Goal: Transaction & Acquisition: Purchase product/service

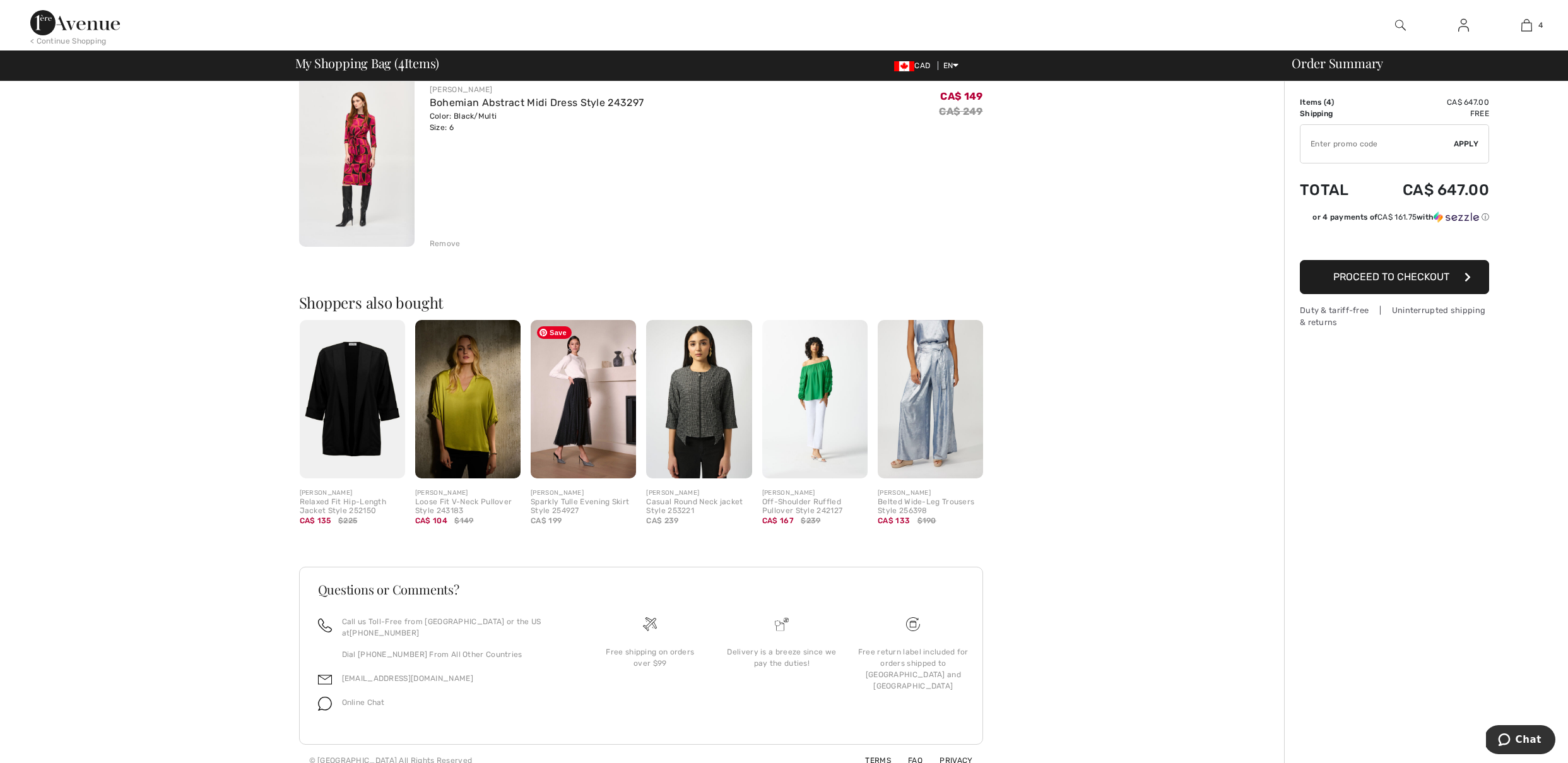
scroll to position [687, 0]
click at [1434, 762] on div at bounding box center [784, 774] width 1568 height 0
type input "NEW15"
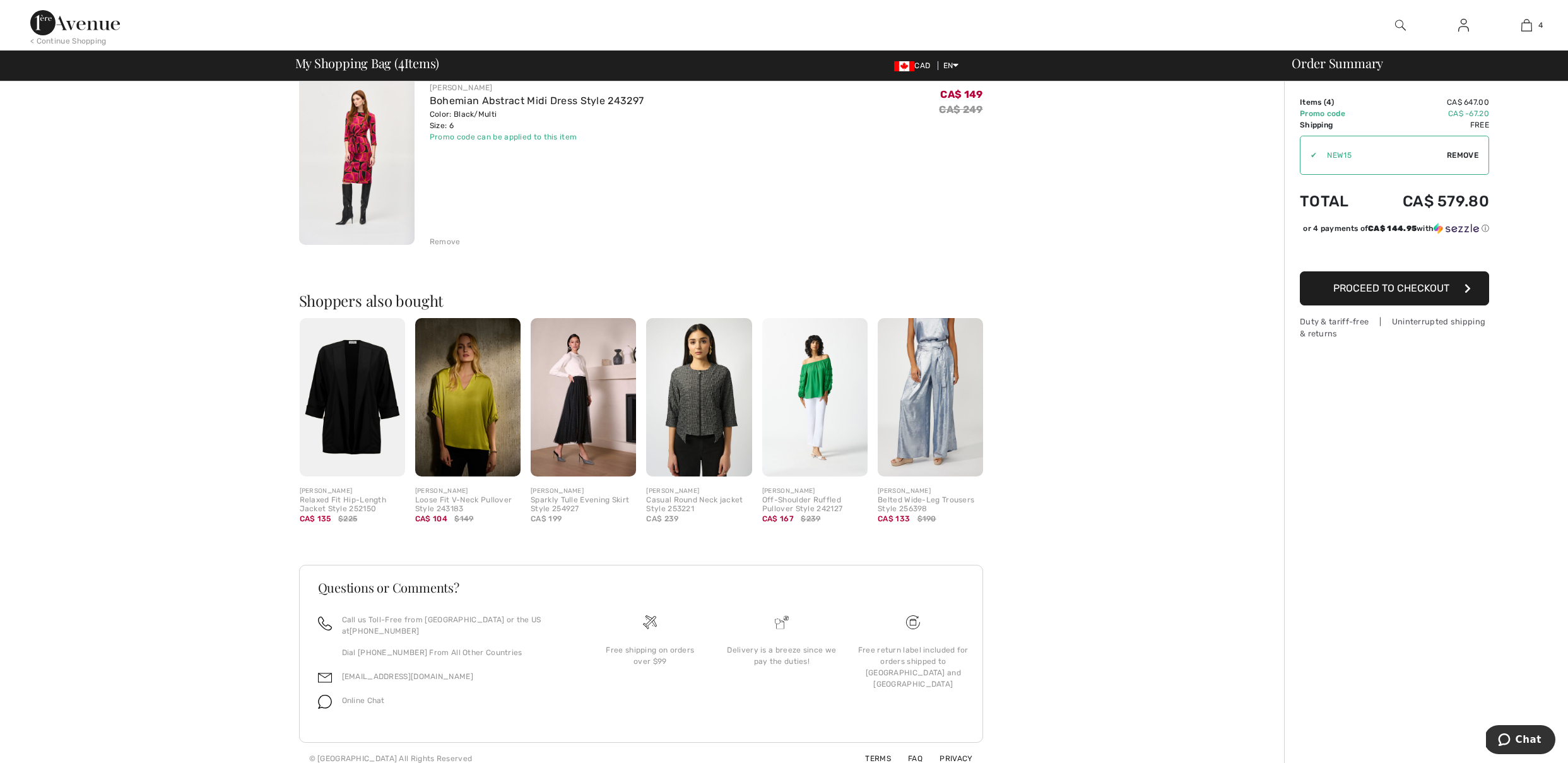
click at [1021, 762] on div at bounding box center [784, 774] width 1568 height 0
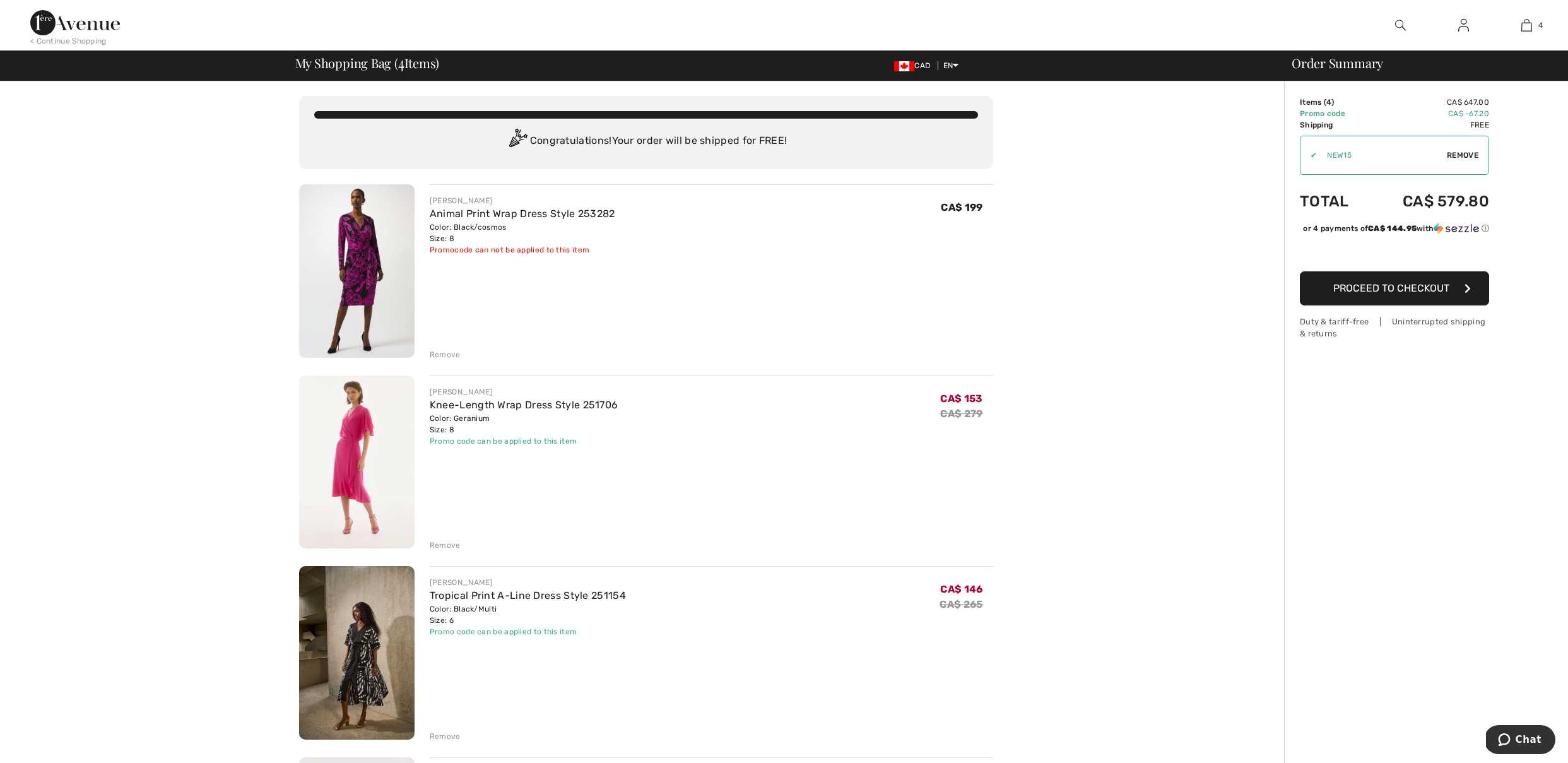
scroll to position [0, 0]
click at [509, 208] on div "Animal Print Wrap Dress Style 253282" at bounding box center [523, 214] width 186 height 15
click at [450, 215] on link "Animal Print Wrap Dress Style 253282" at bounding box center [523, 215] width 186 height 12
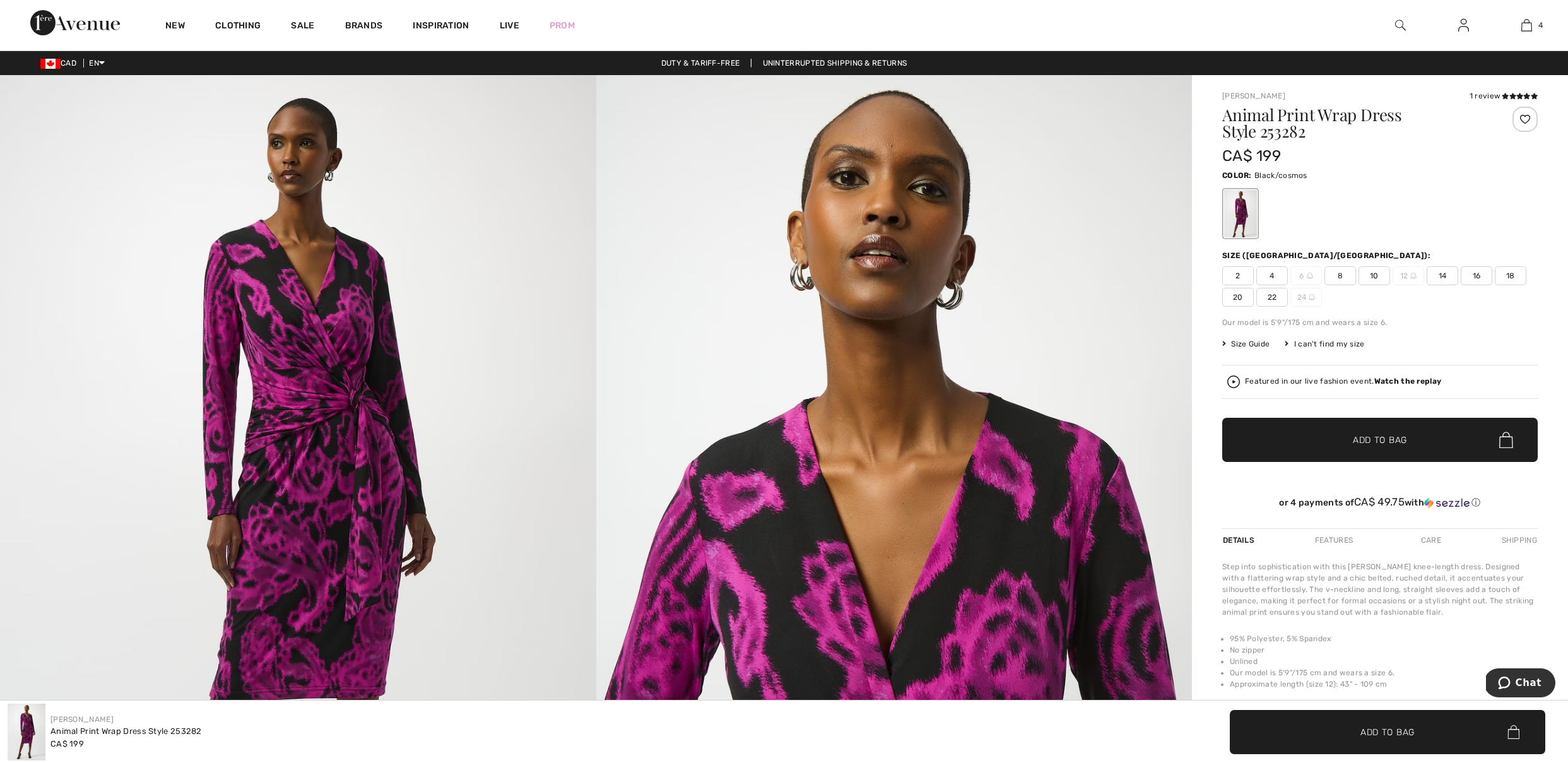
click at [1339, 275] on span "8" at bounding box center [1340, 276] width 32 height 19
click at [1380, 434] on span "Add to Bag" at bounding box center [1380, 440] width 54 height 13
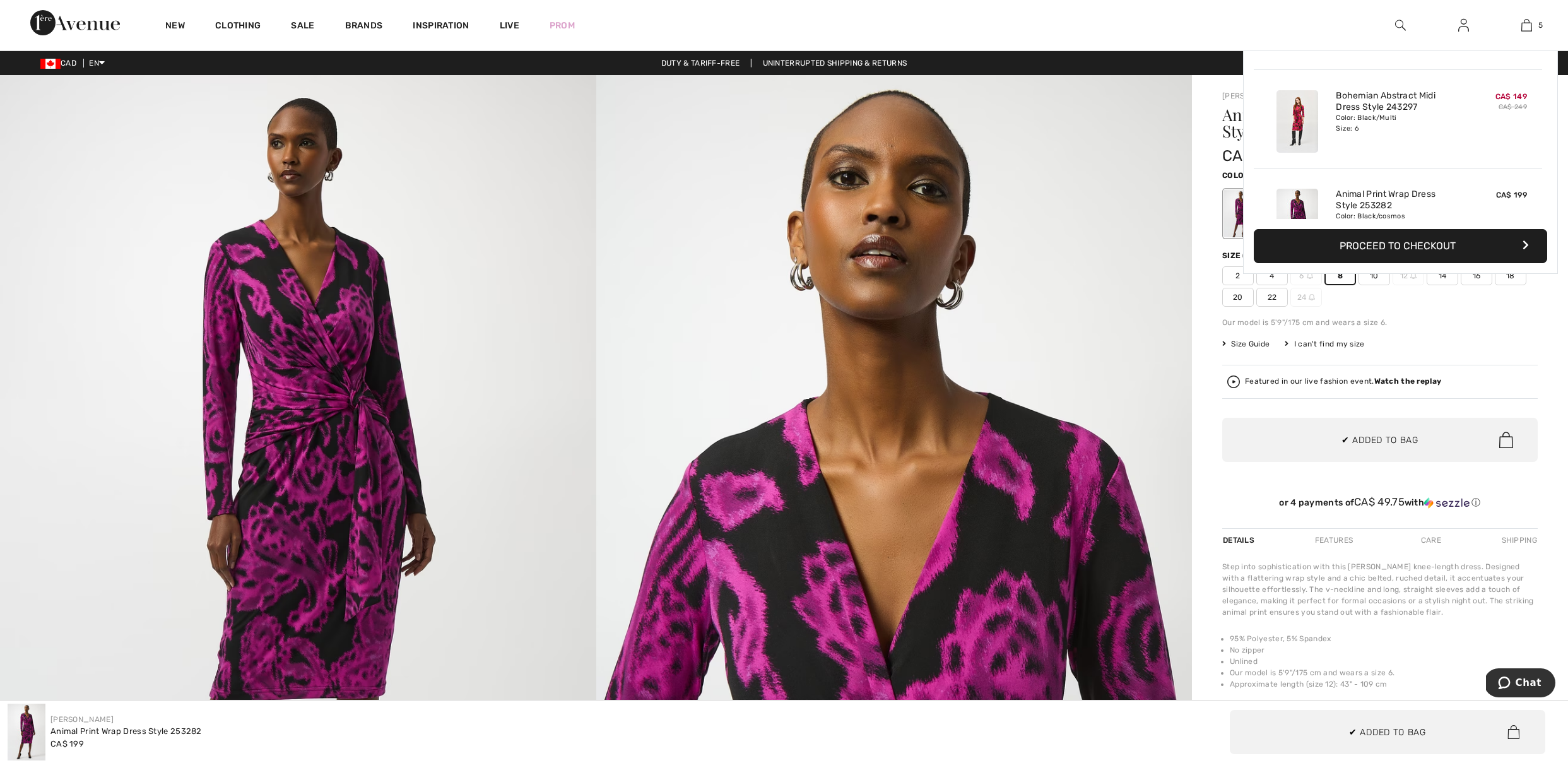
scroll to position [335, 0]
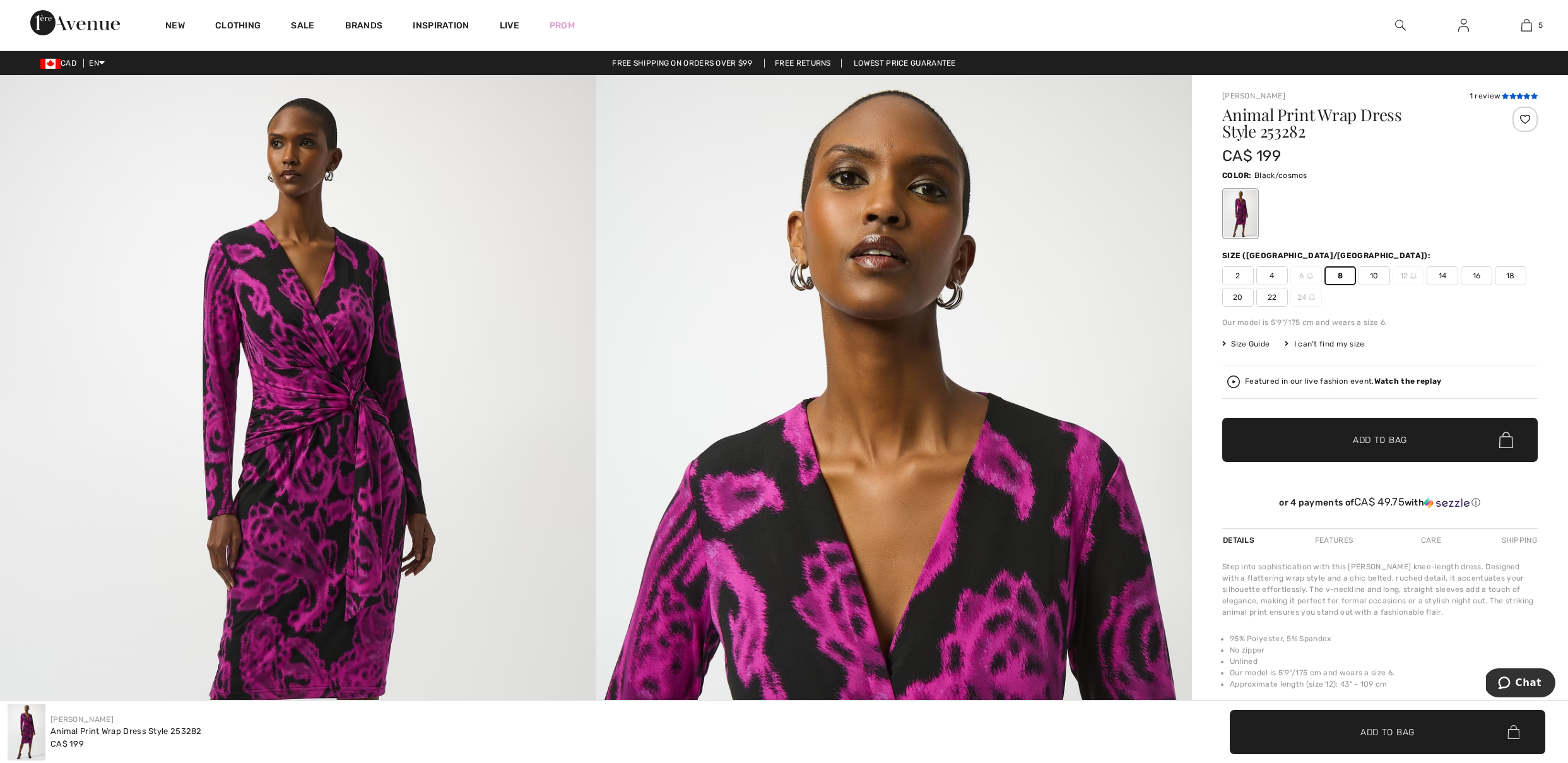
click at [1507, 95] on icon at bounding box center [1505, 95] width 7 height 6
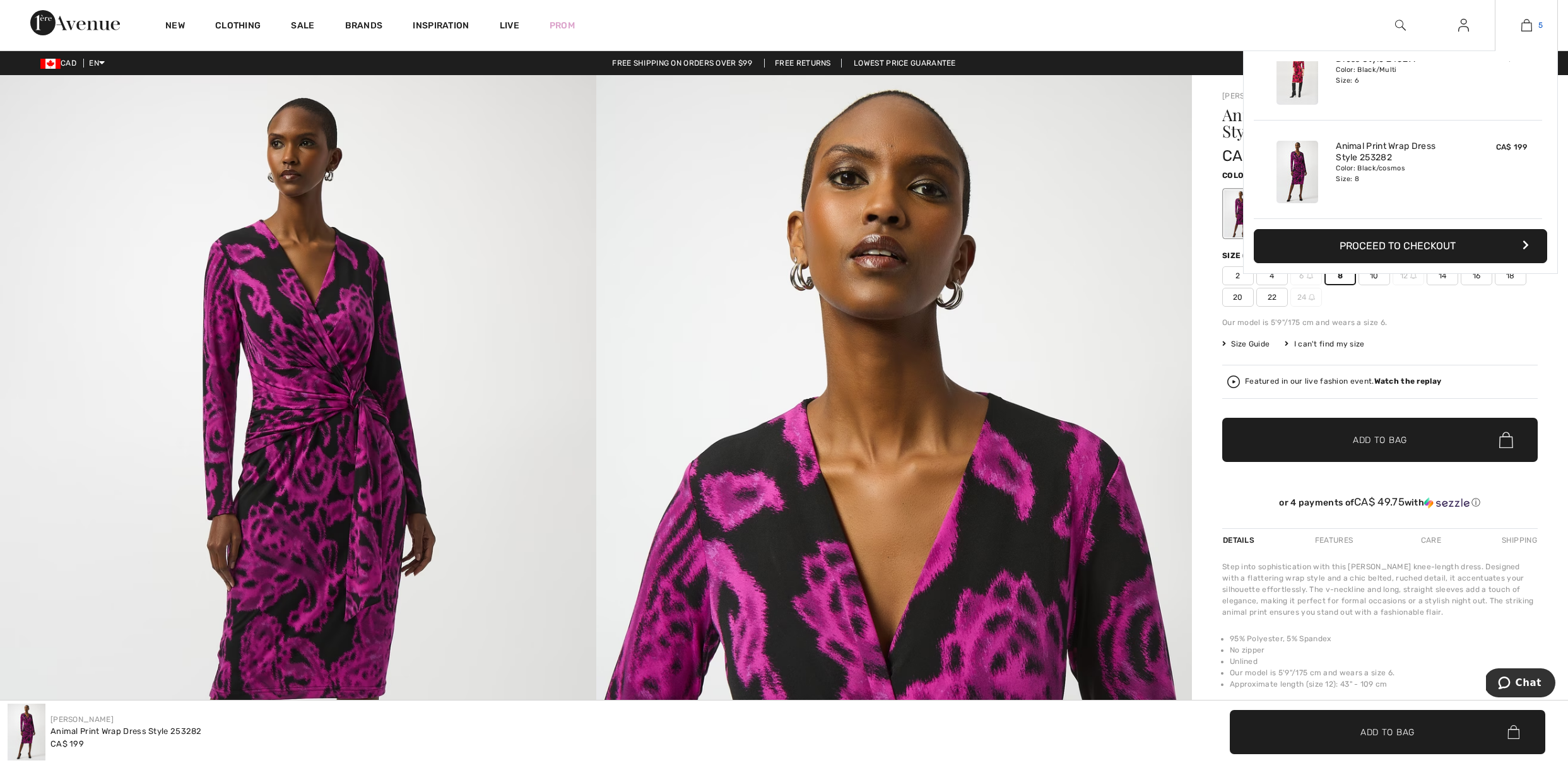
click at [1529, 25] on img at bounding box center [1527, 25] width 11 height 15
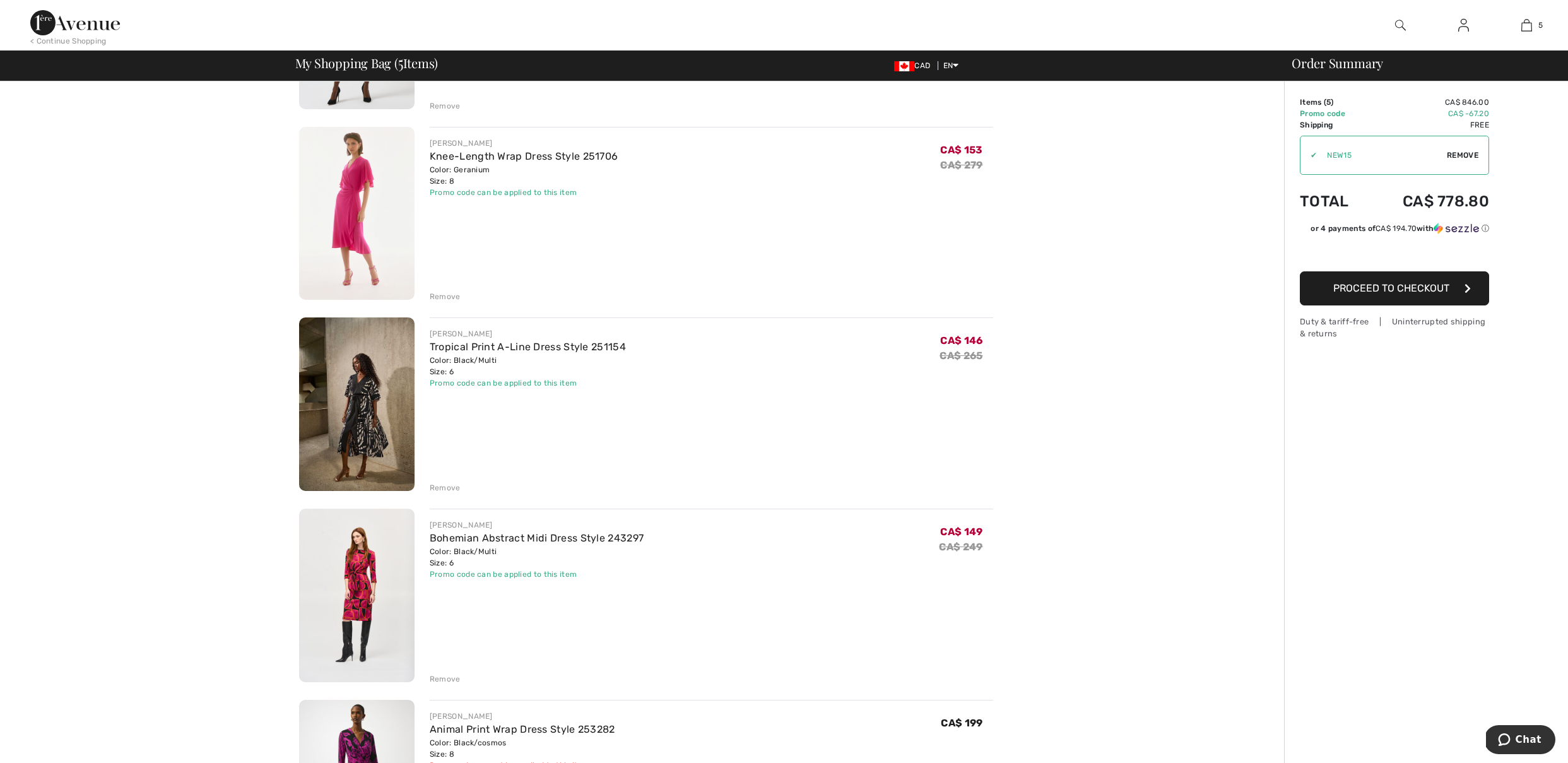
scroll to position [642, 0]
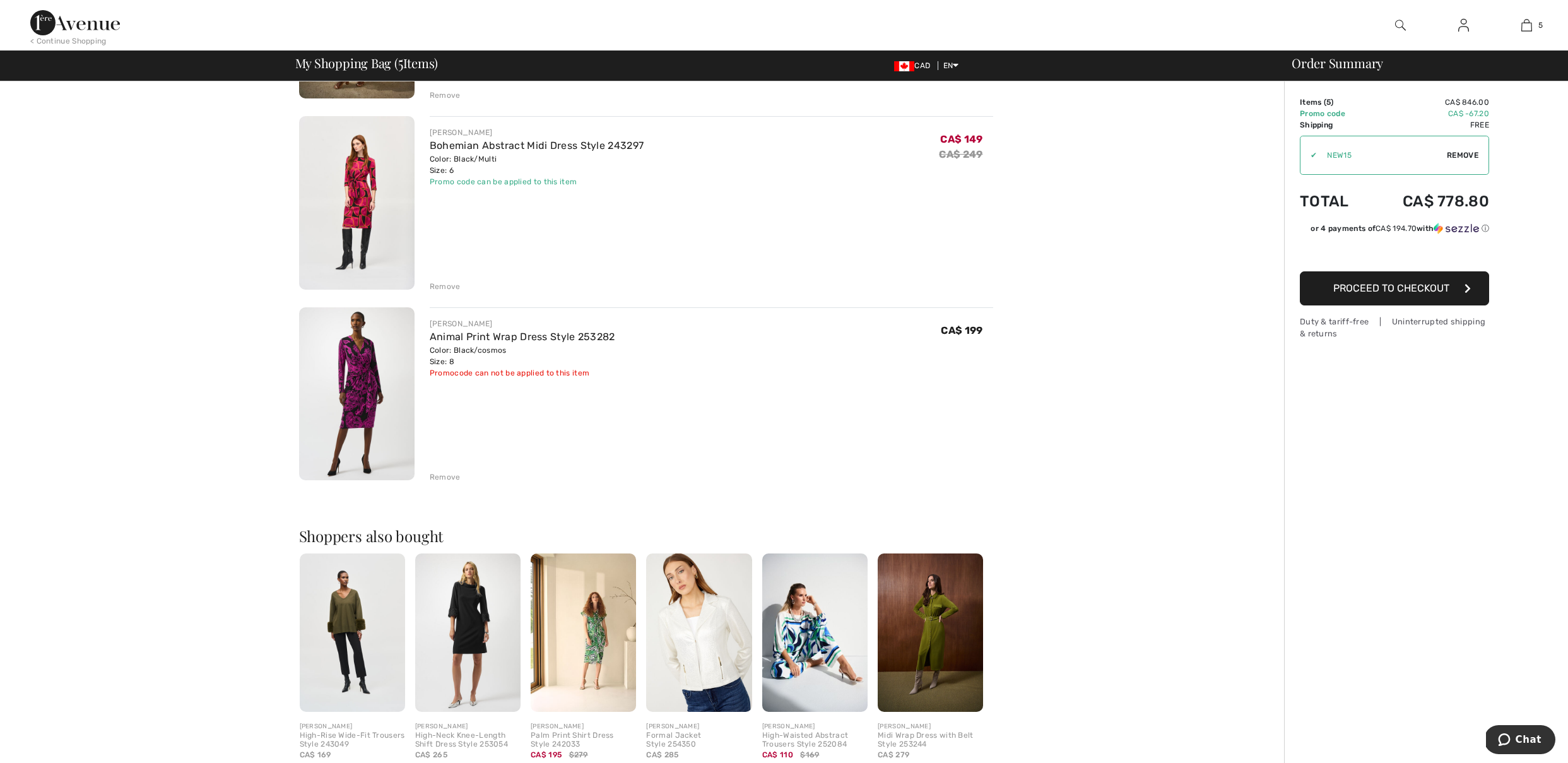
click at [447, 477] on div "Remove" at bounding box center [445, 477] width 31 height 11
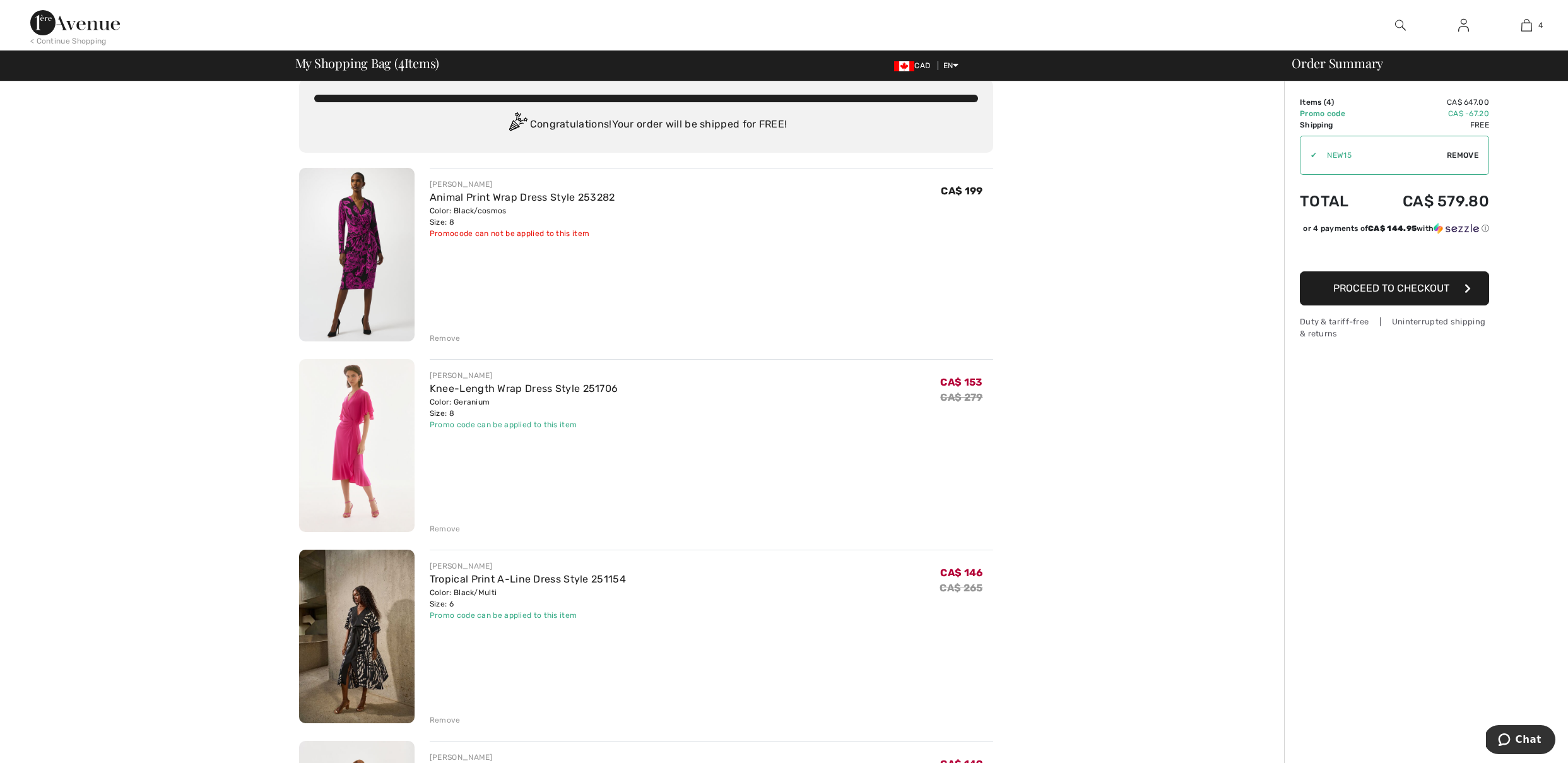
scroll to position [0, 0]
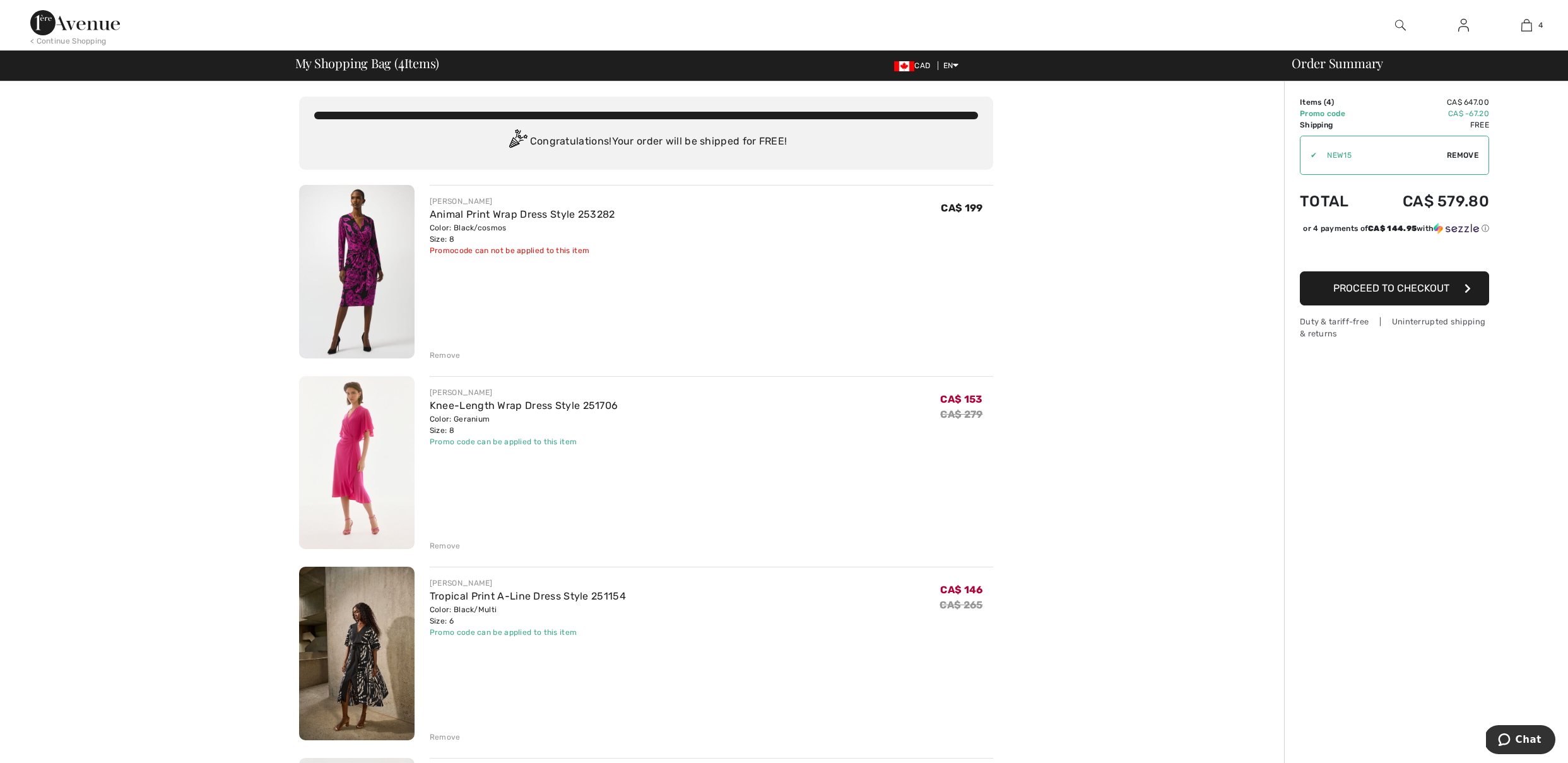
click at [446, 546] on div "Remove" at bounding box center [445, 546] width 31 height 11
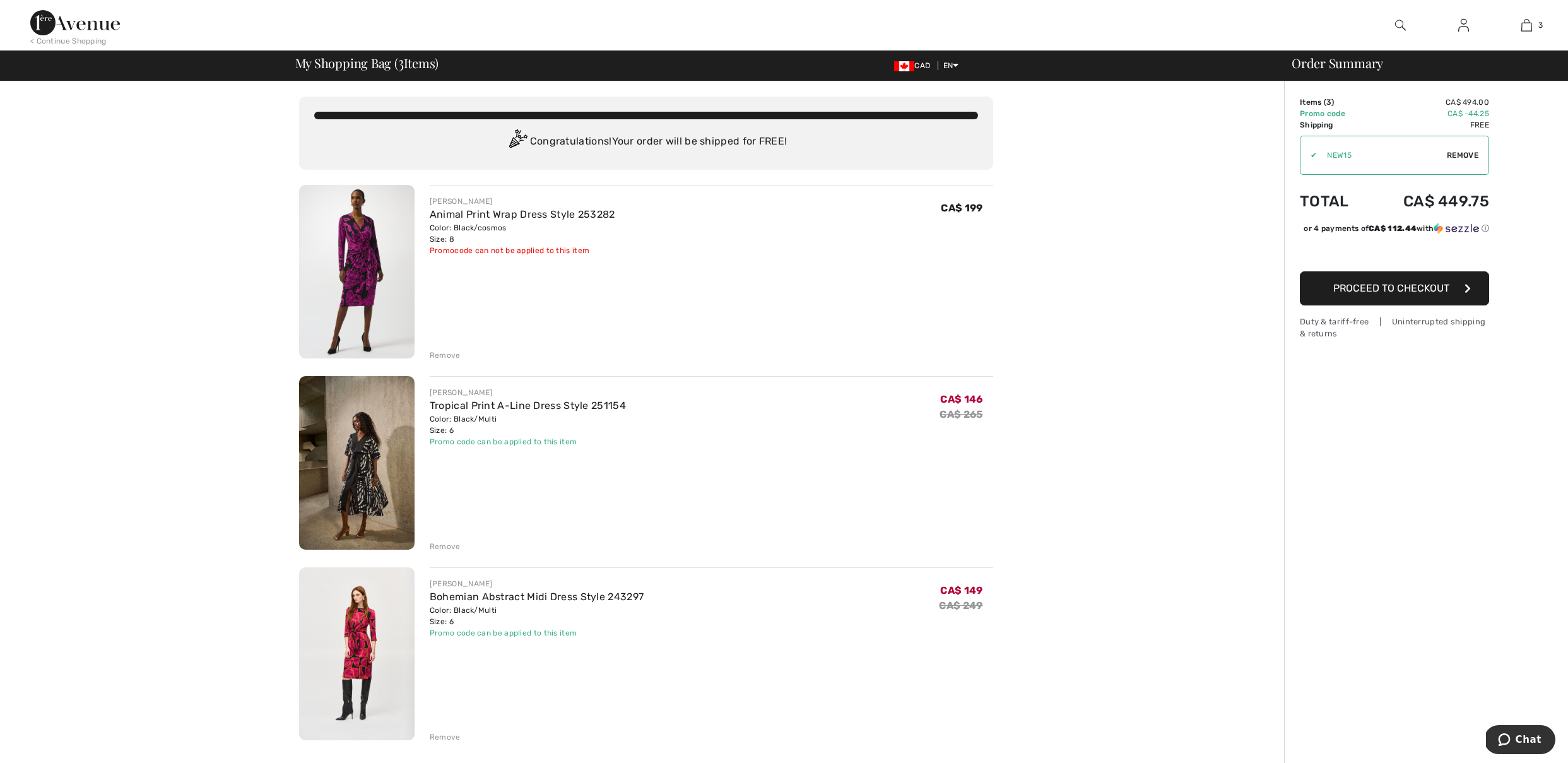
click at [449, 544] on div "Remove" at bounding box center [445, 546] width 31 height 11
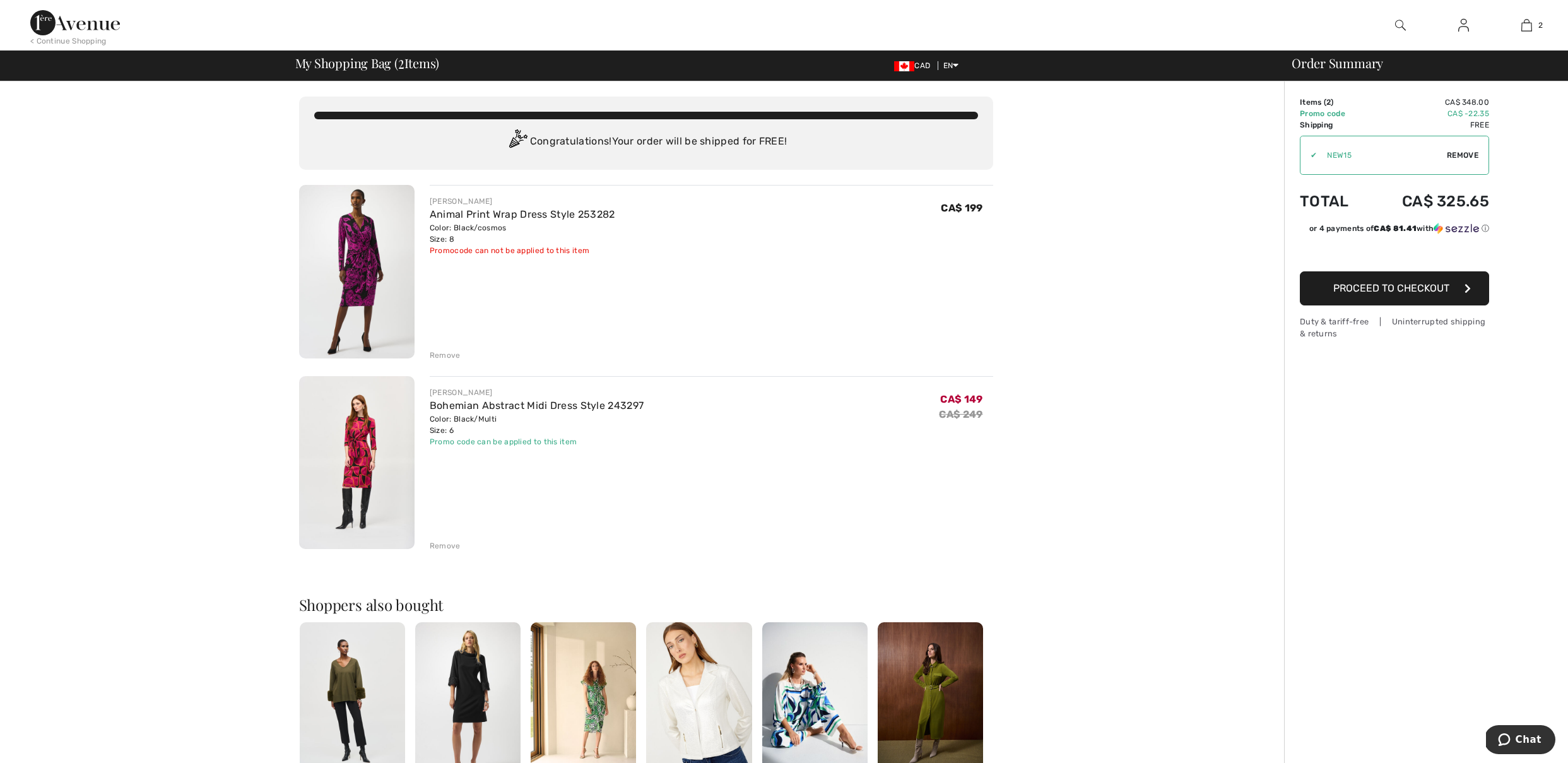
click at [446, 548] on div "Remove" at bounding box center [445, 546] width 31 height 11
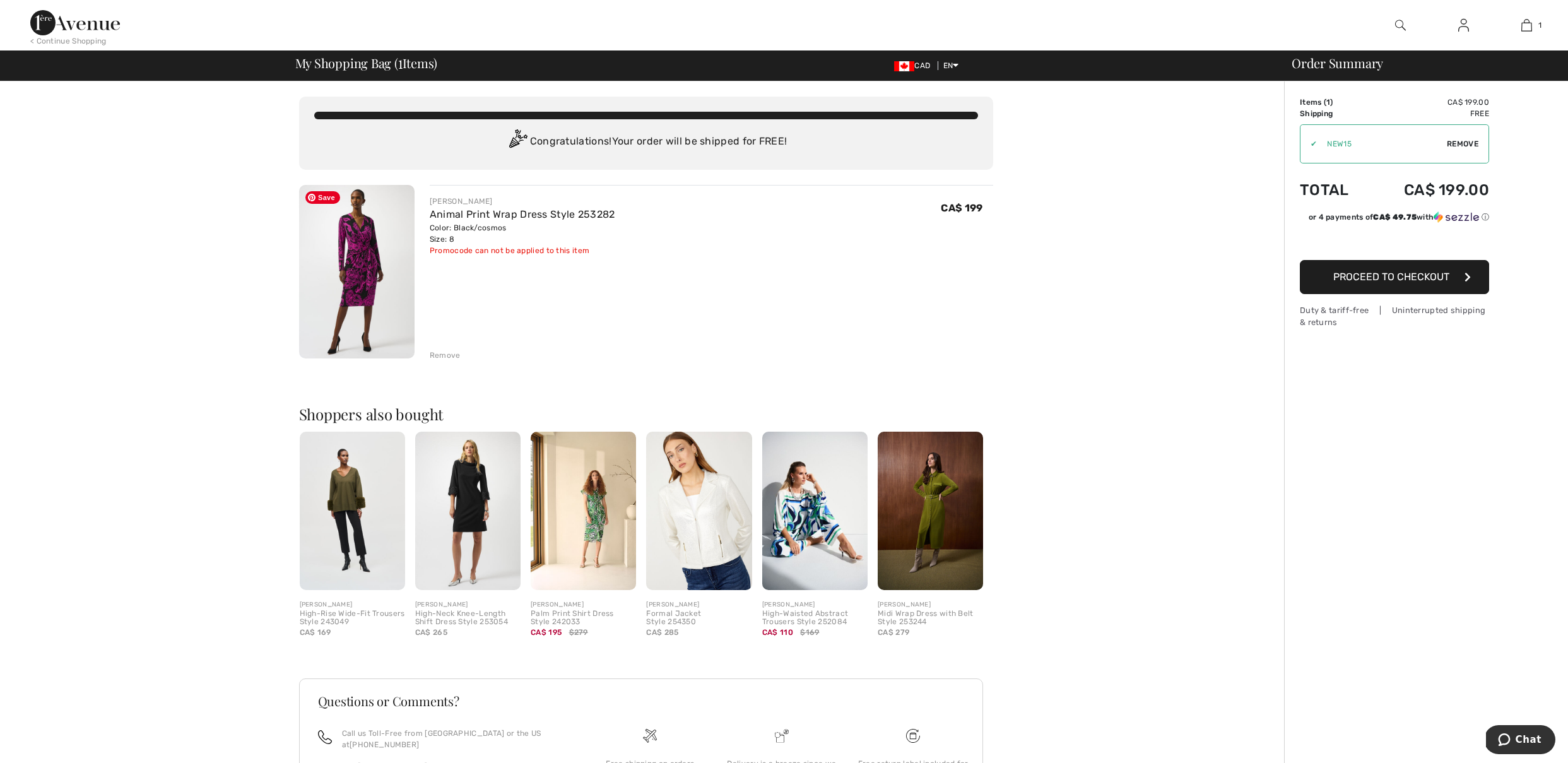
click at [359, 265] on img at bounding box center [357, 272] width 116 height 173
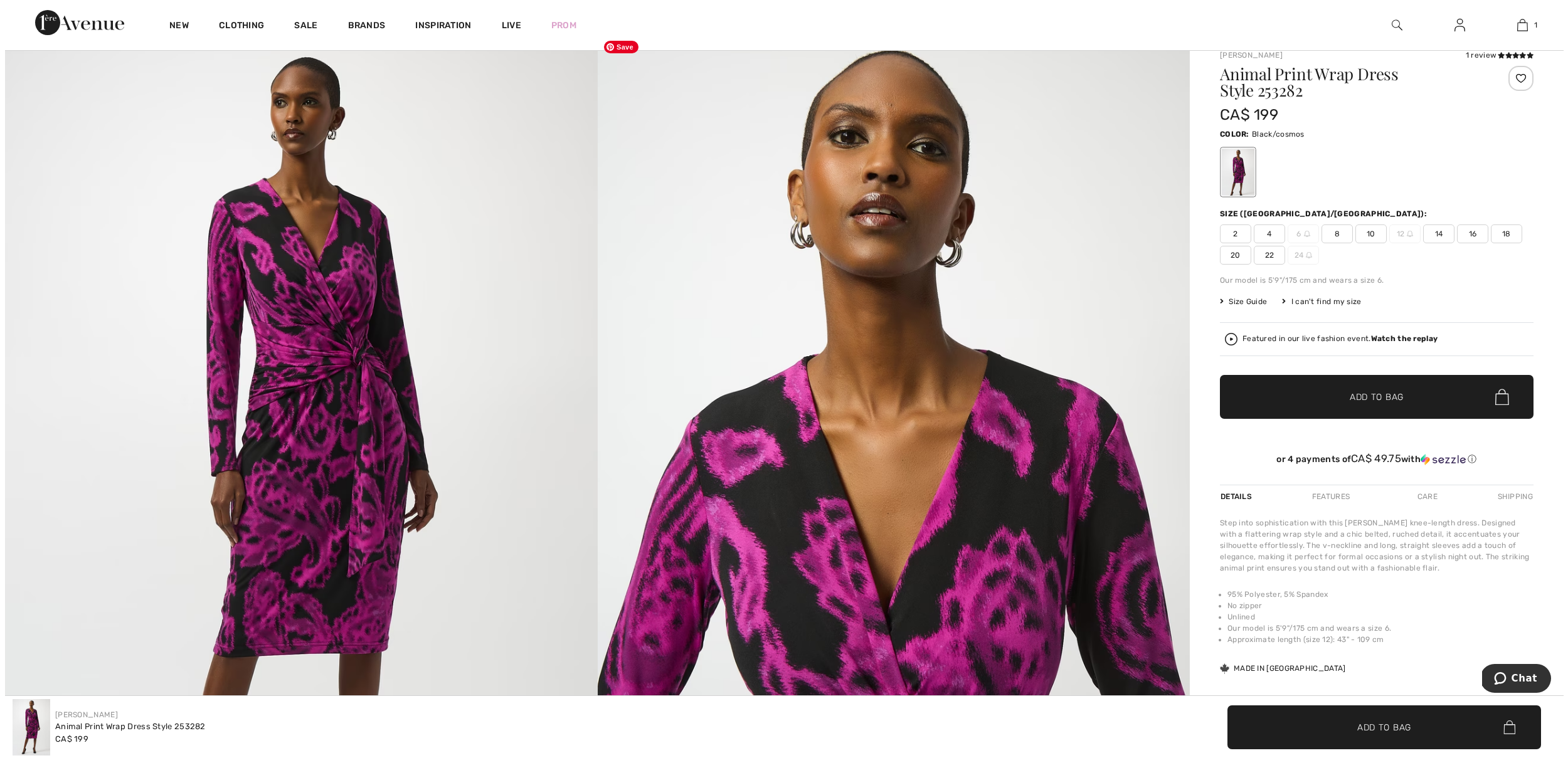
scroll to position [232, 0]
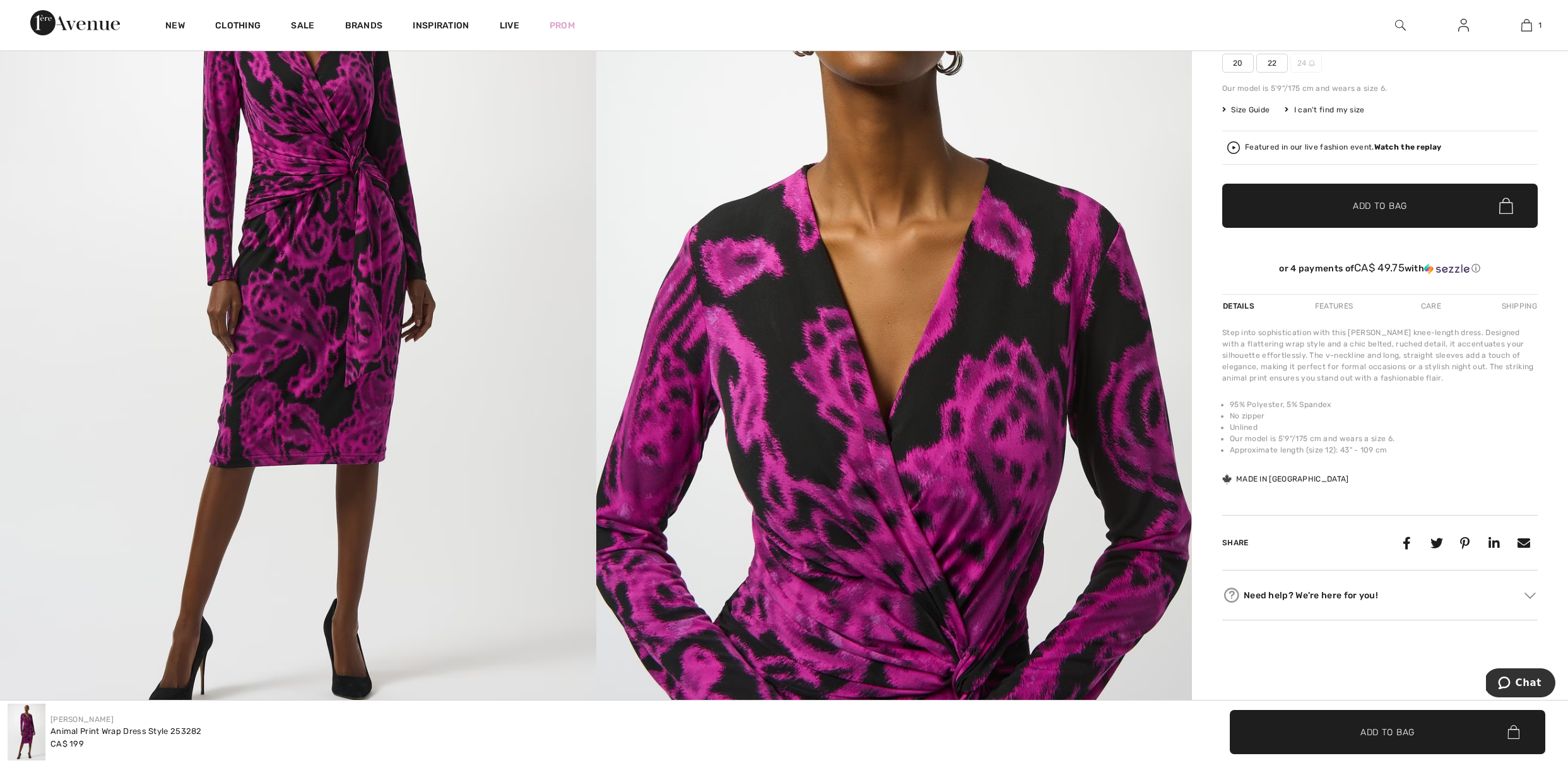
click at [1237, 145] on img at bounding box center [1233, 147] width 12 height 12
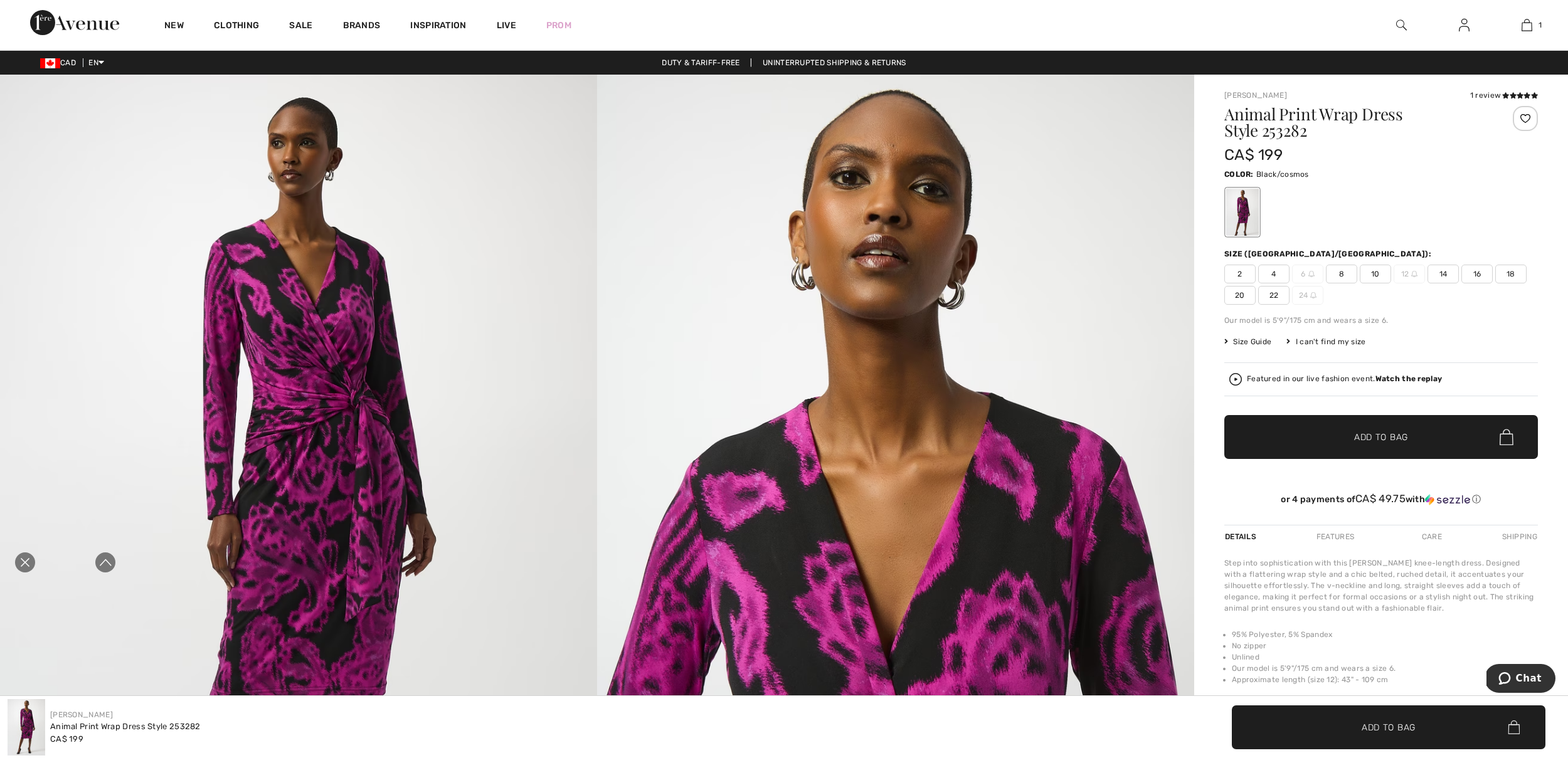
scroll to position [0, 0]
click at [20, 560] on icon "Close live curation" at bounding box center [24, 562] width 15 height 15
